Goal: Task Accomplishment & Management: Complete application form

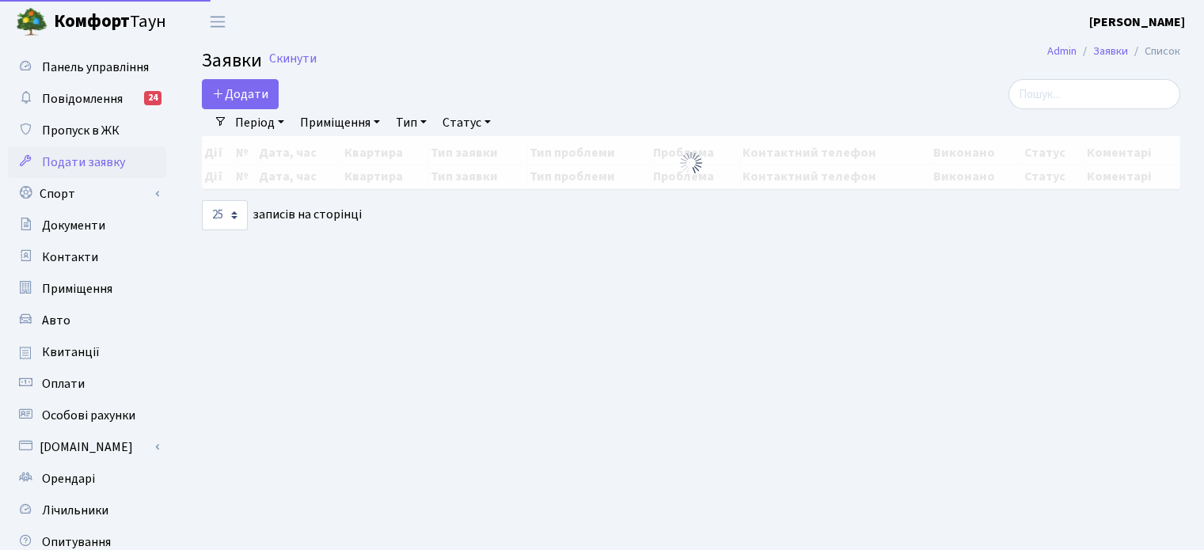
select select "25"
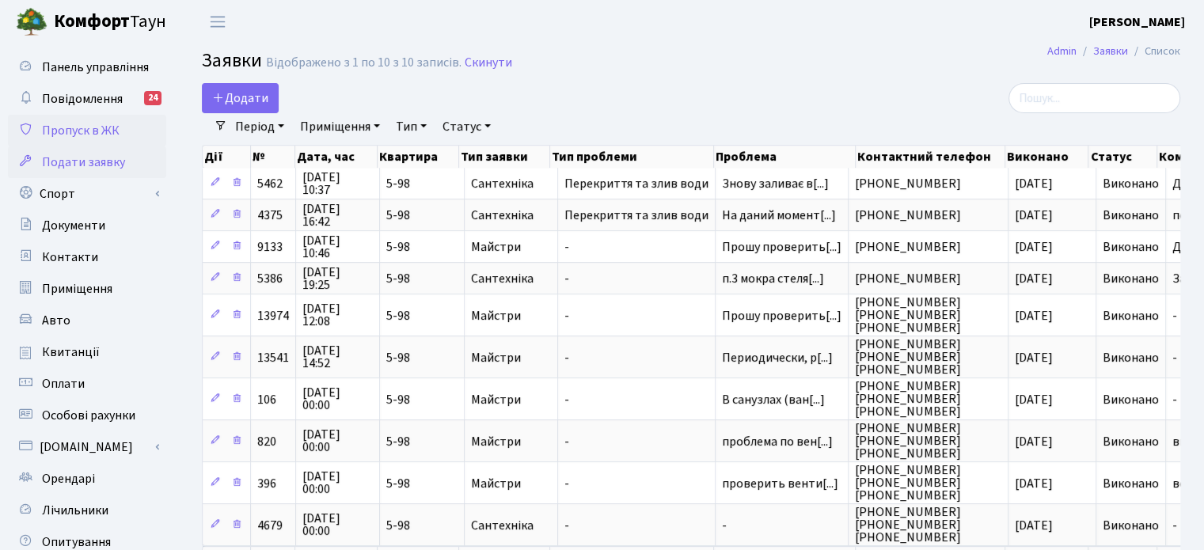
click at [85, 127] on span "Пропуск в ЖК" at bounding box center [81, 130] width 78 height 17
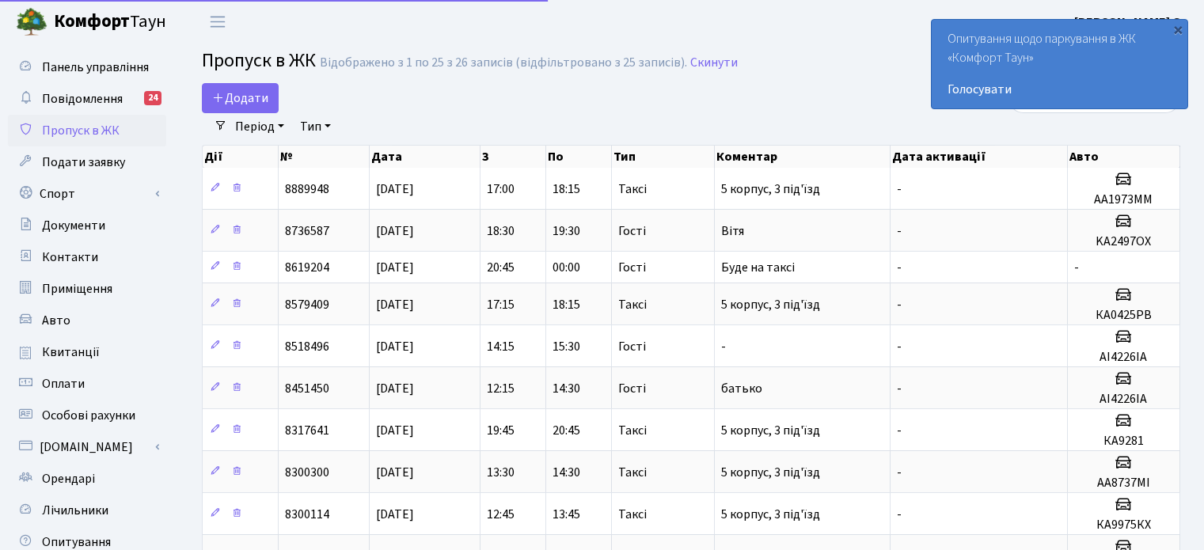
select select "25"
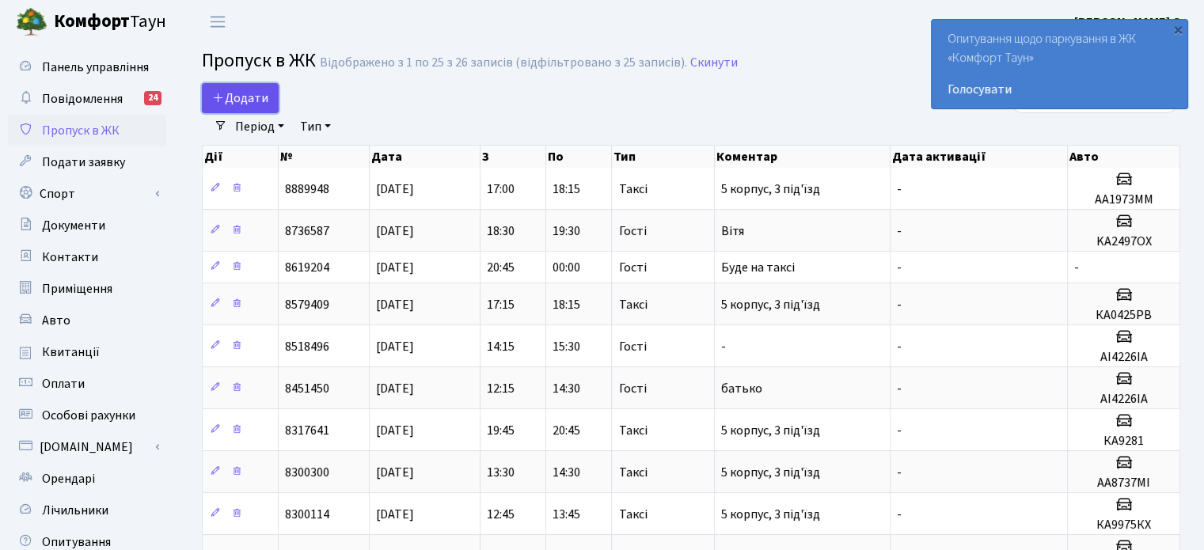
click at [229, 93] on span "Додати" at bounding box center [240, 97] width 56 height 17
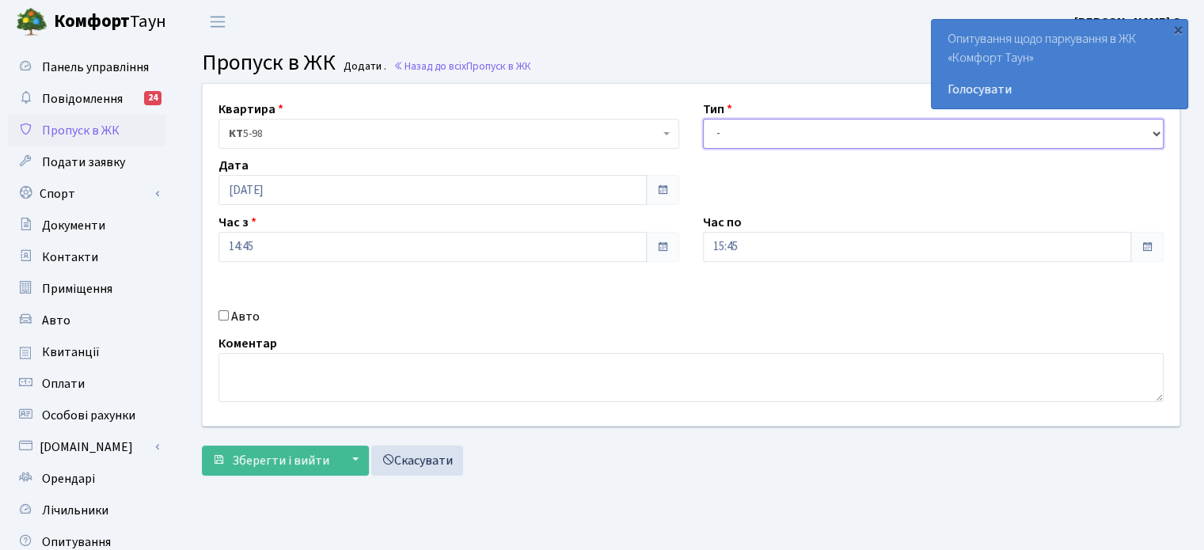
click at [1152, 130] on select "- Доставка Таксі Гості Сервіс" at bounding box center [933, 134] width 461 height 30
select select "2"
click at [703, 119] on select "- Доставка Таксі Гості Сервіс" at bounding box center [933, 134] width 461 height 30
click at [227, 313] on input "Авто" at bounding box center [223, 315] width 10 height 10
checkbox input "true"
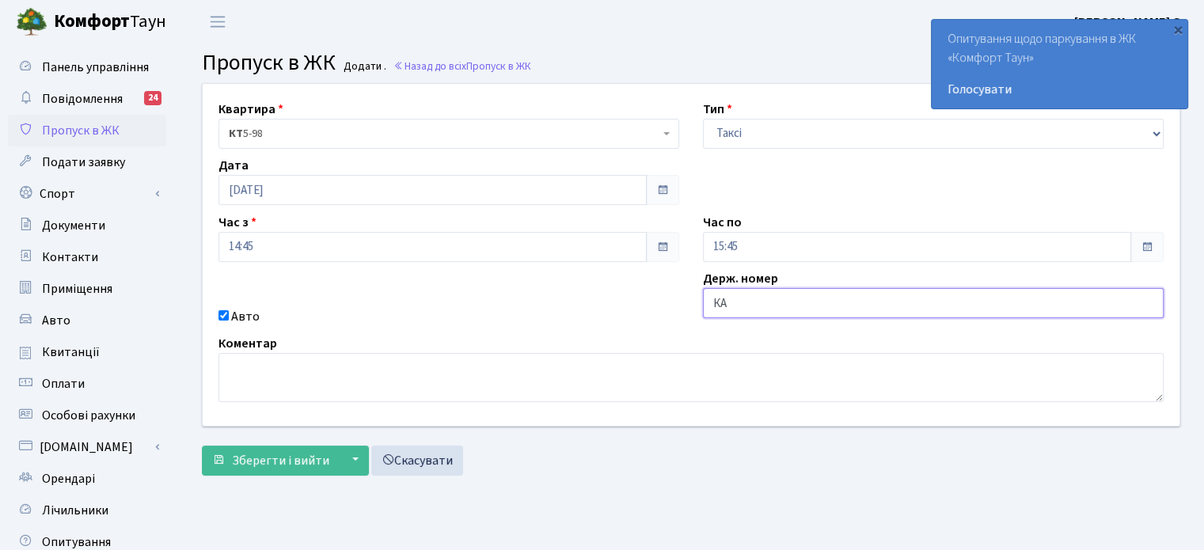
type input "[PERSON_NAME]"
